Goal: Task Accomplishment & Management: Manage account settings

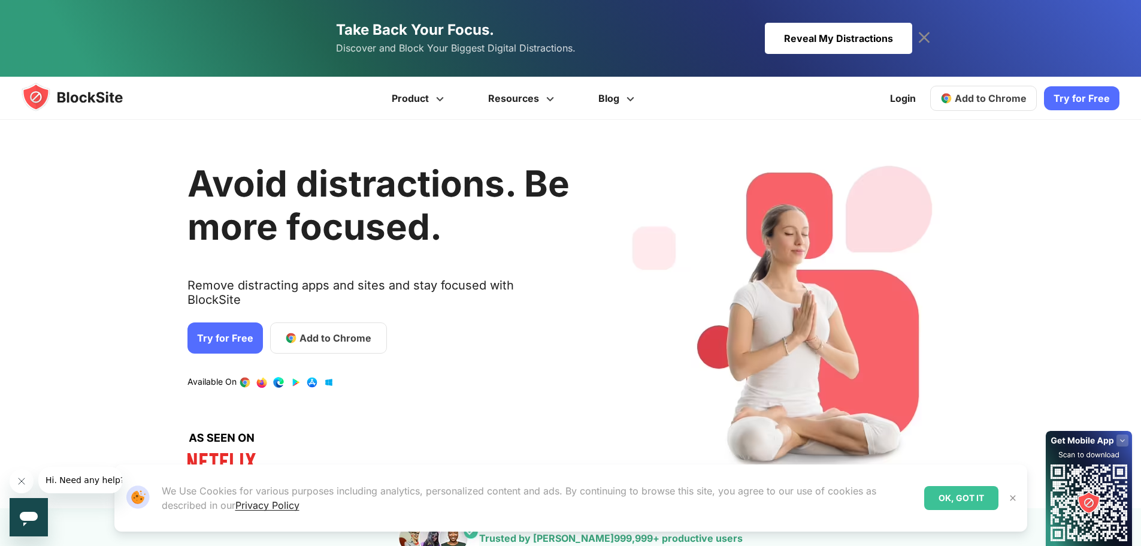
click at [912, 26] on div "Reveal My Distractions" at bounding box center [838, 38] width 147 height 31
click at [794, 183] on div "1 / 4" at bounding box center [786, 314] width 345 height 352
click at [1016, 496] on img at bounding box center [1013, 498] width 10 height 10
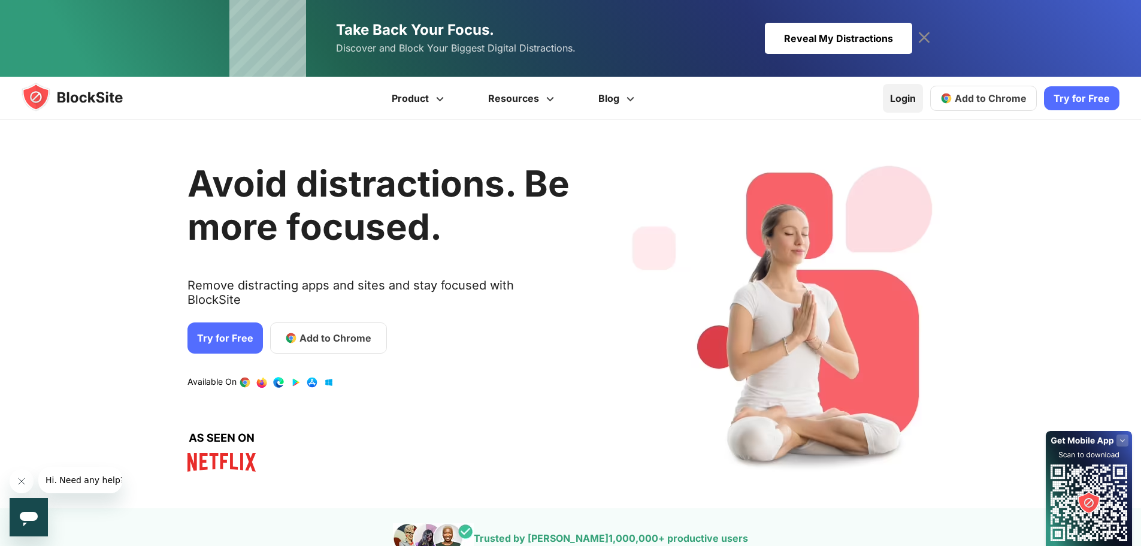
click at [904, 96] on link "Login" at bounding box center [903, 98] width 40 height 29
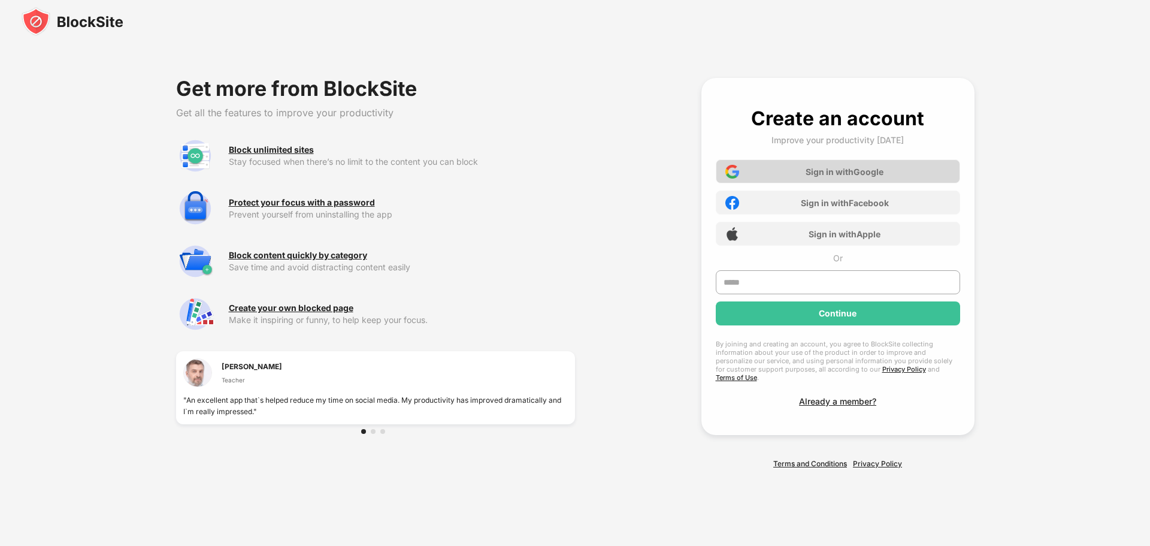
click at [869, 171] on div "Sign in with Google" at bounding box center [845, 172] width 78 height 10
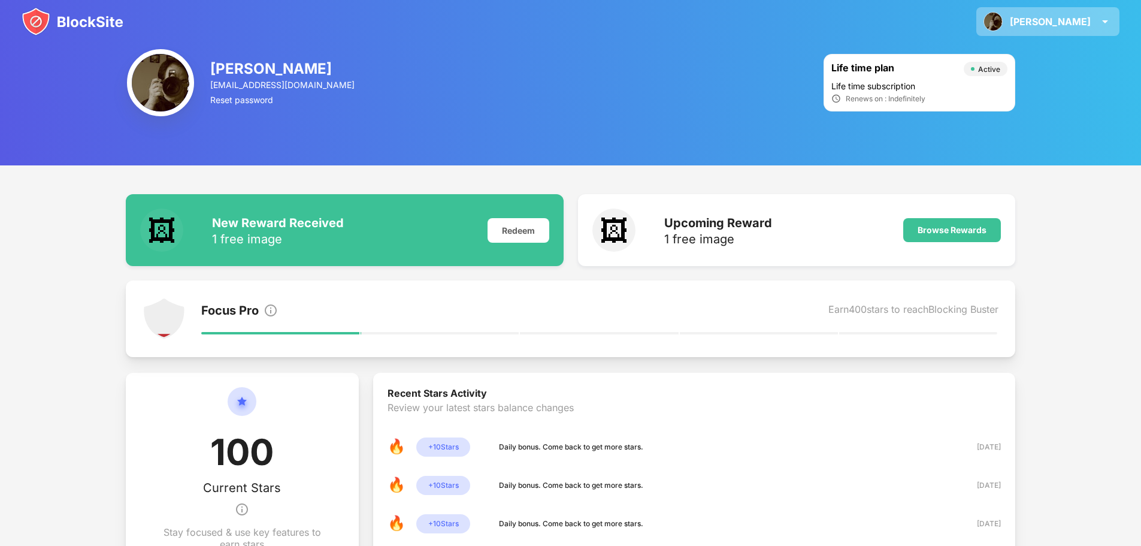
click at [1103, 23] on img at bounding box center [1105, 21] width 14 height 14
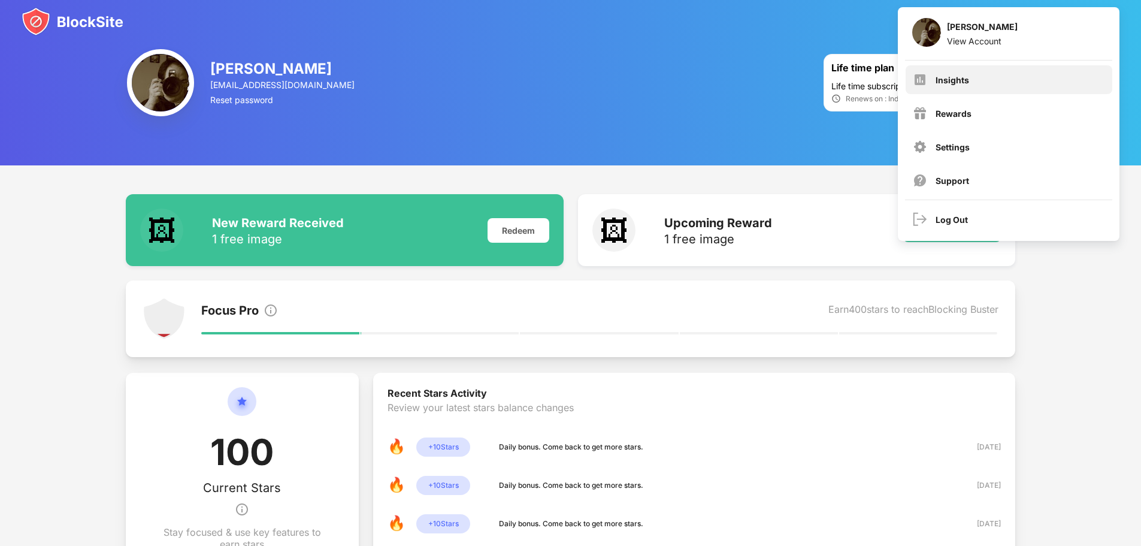
click at [980, 83] on div "Insights" at bounding box center [1009, 79] width 207 height 29
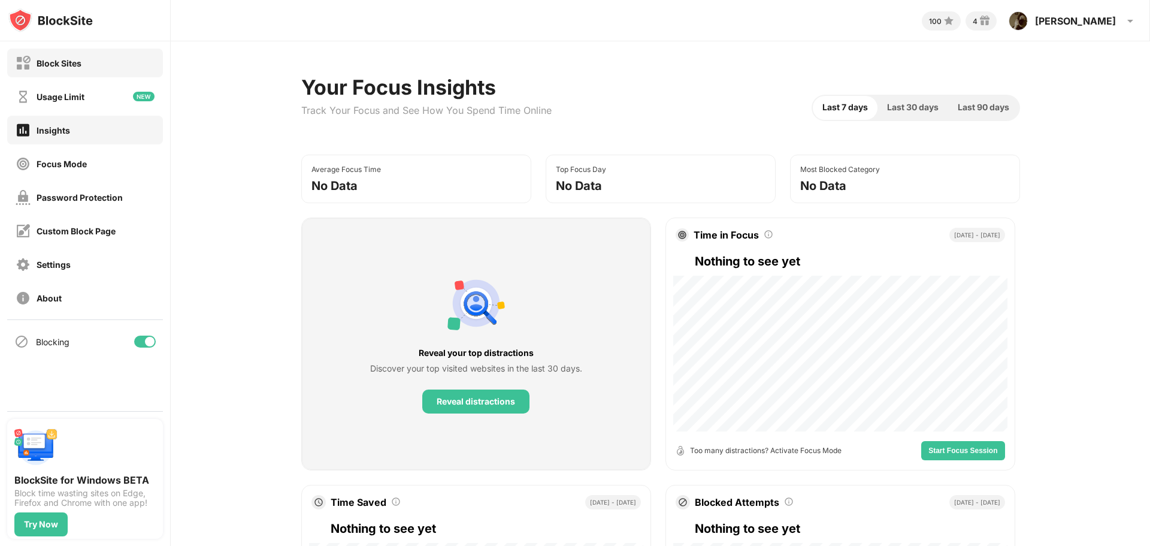
click at [73, 67] on div "Block Sites" at bounding box center [59, 63] width 45 height 10
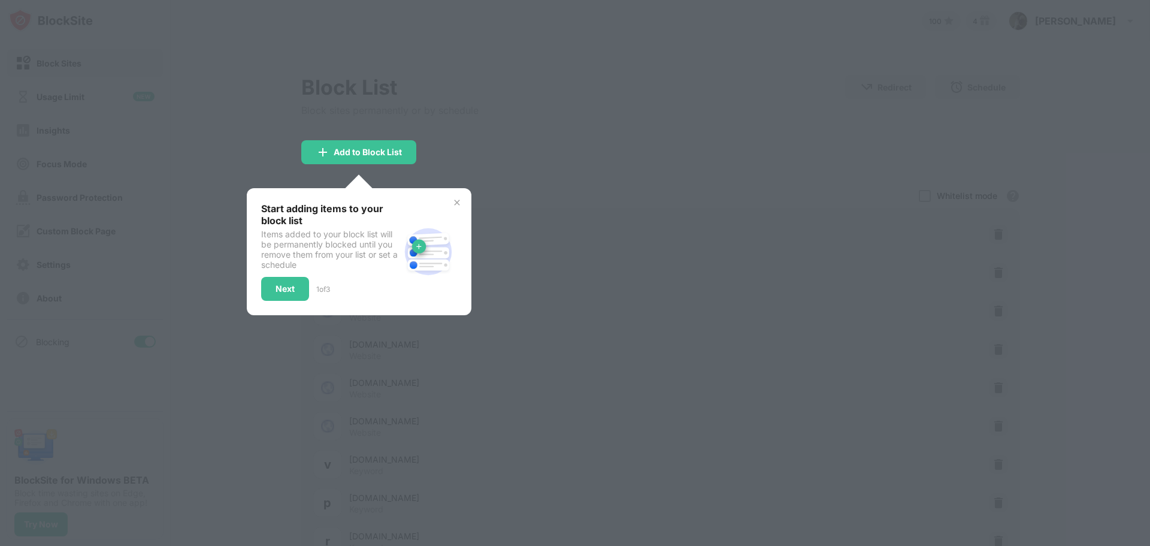
click at [365, 187] on div at bounding box center [358, 187] width 27 height 27
click at [351, 155] on div "Add to Block List" at bounding box center [368, 152] width 68 height 10
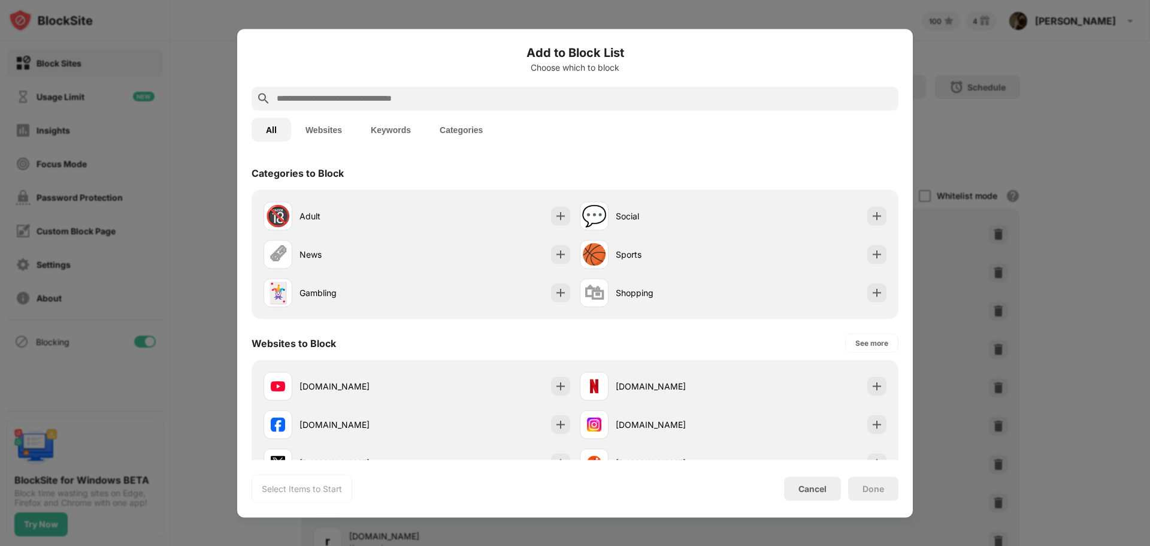
click at [334, 93] on input "text" at bounding box center [585, 98] width 618 height 14
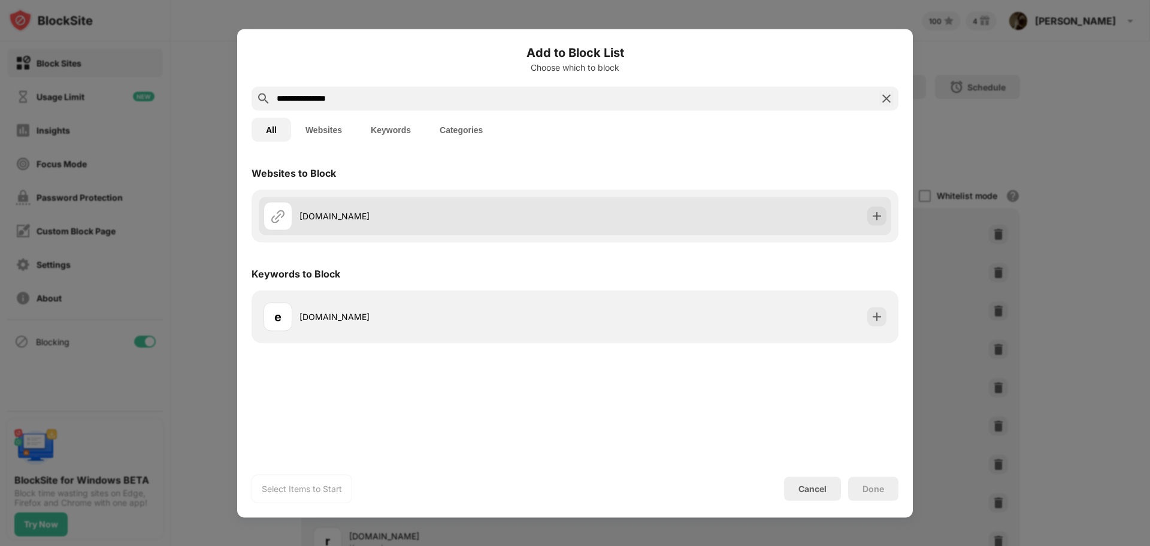
type input "**********"
click at [872, 216] on img at bounding box center [877, 216] width 12 height 12
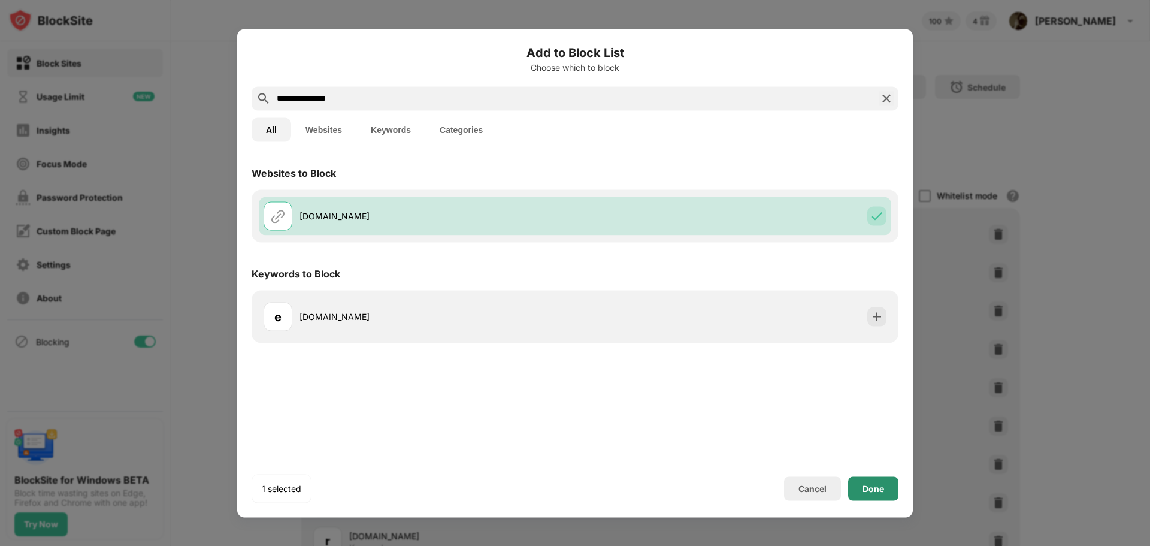
click at [881, 491] on div "Done" at bounding box center [874, 489] width 22 height 10
